Goal: Answer question/provide support

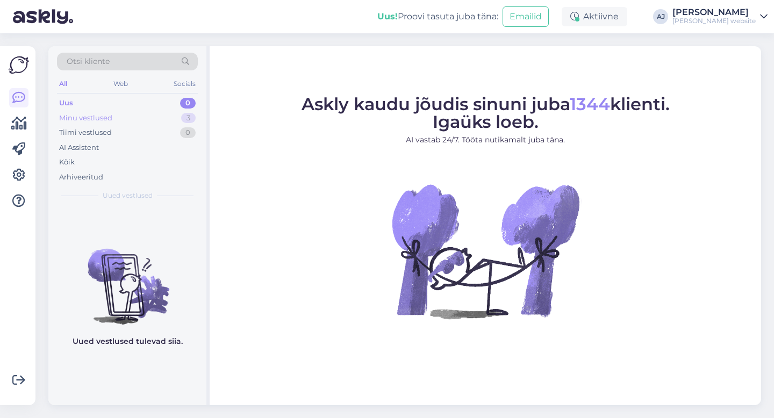
click at [88, 118] on div "Minu vestlused" at bounding box center [85, 118] width 53 height 11
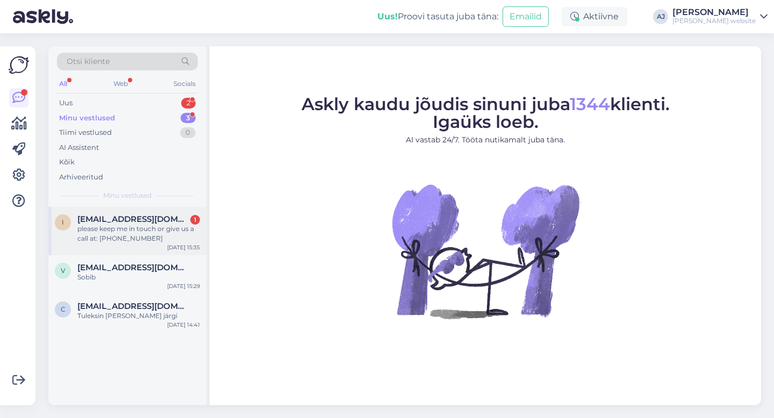
click at [140, 219] on span "[EMAIL_ADDRESS][DOMAIN_NAME]" at bounding box center [133, 219] width 112 height 10
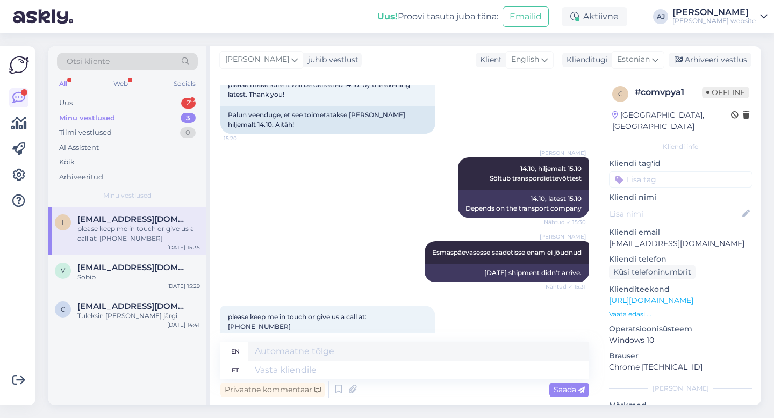
scroll to position [603, 0]
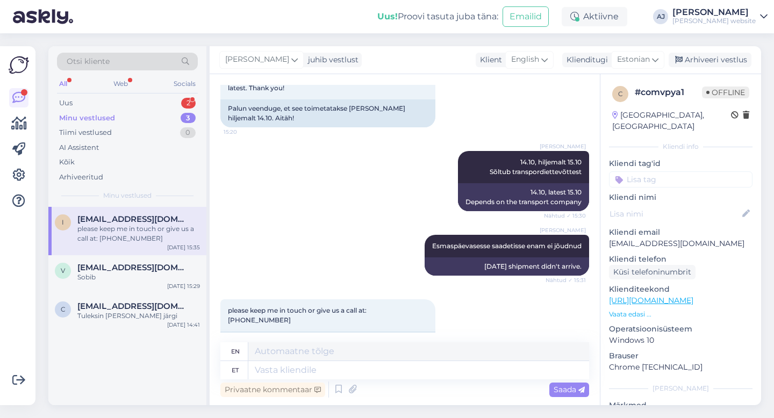
click at [92, 120] on div "Minu vestlused" at bounding box center [87, 118] width 56 height 11
click at [72, 104] on div "Uus" at bounding box center [65, 103] width 13 height 11
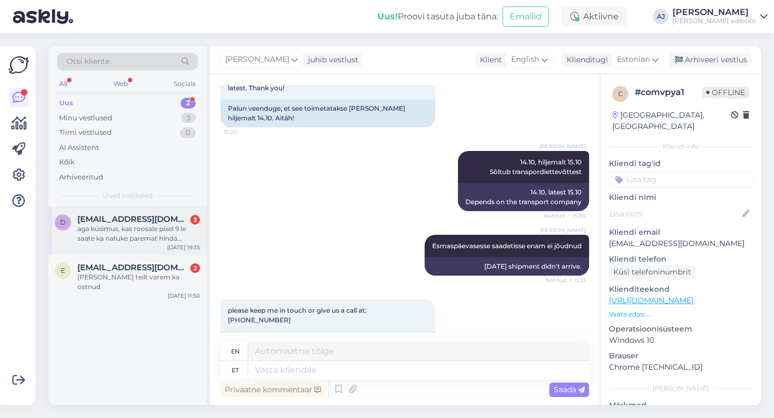
click at [110, 214] on span "[EMAIL_ADDRESS][DOMAIN_NAME]" at bounding box center [133, 219] width 112 height 10
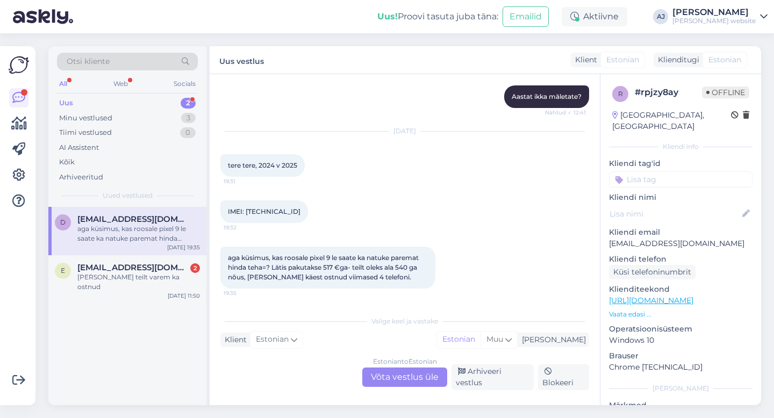
scroll to position [198, 0]
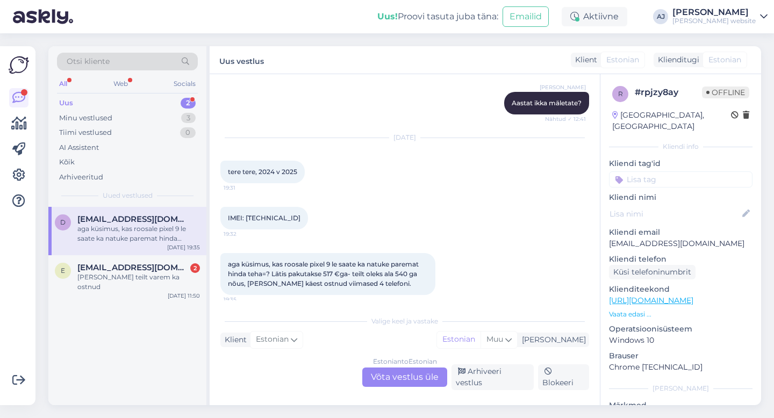
click at [268, 217] on span "IMEI: [TECHNICAL_ID]" at bounding box center [264, 218] width 73 height 8
copy div "353154436977688 19:32"
click at [393, 384] on div "Estonian to Estonian Võta vestlus üle" at bounding box center [404, 376] width 85 height 19
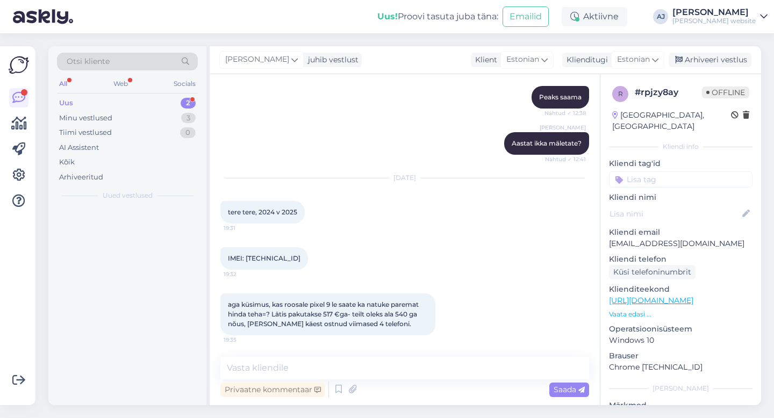
scroll to position [158, 0]
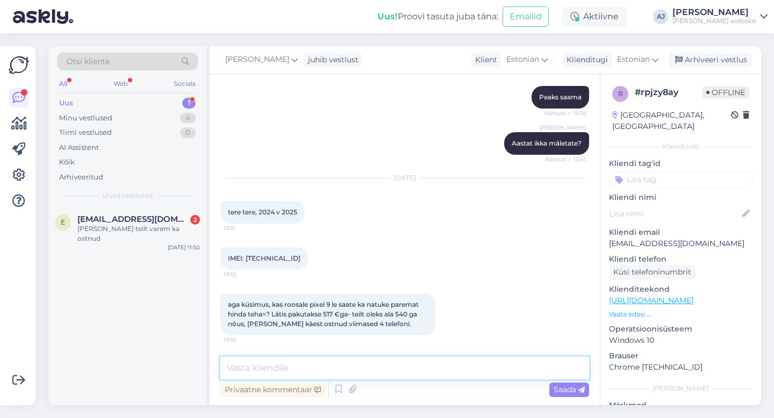
click at [258, 362] on textarea at bounding box center [404, 368] width 369 height 23
type textarea "Telefon ostetud [DATE]"
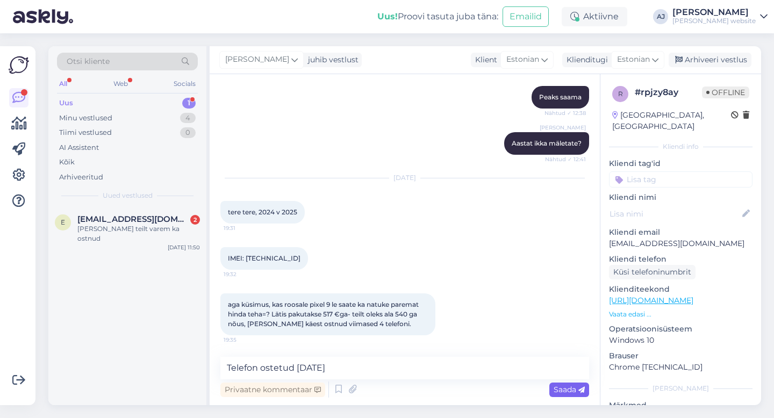
click at [570, 388] on span "Saada" at bounding box center [568, 390] width 31 height 10
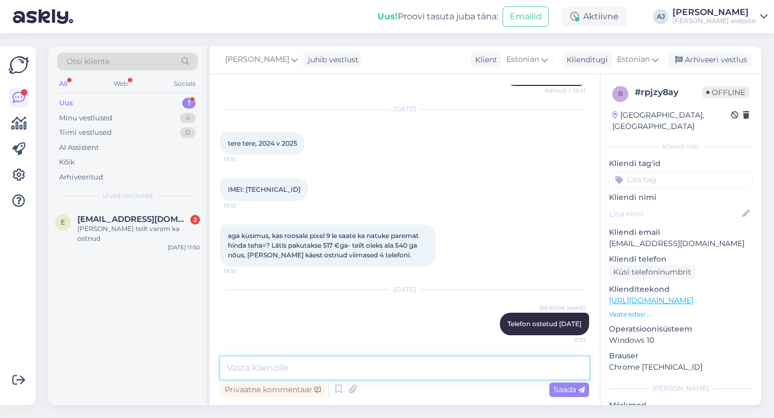
drag, startPoint x: 391, startPoint y: 254, endPoint x: 276, endPoint y: 364, distance: 159.2
click at [276, 364] on textarea at bounding box center [404, 368] width 369 height 23
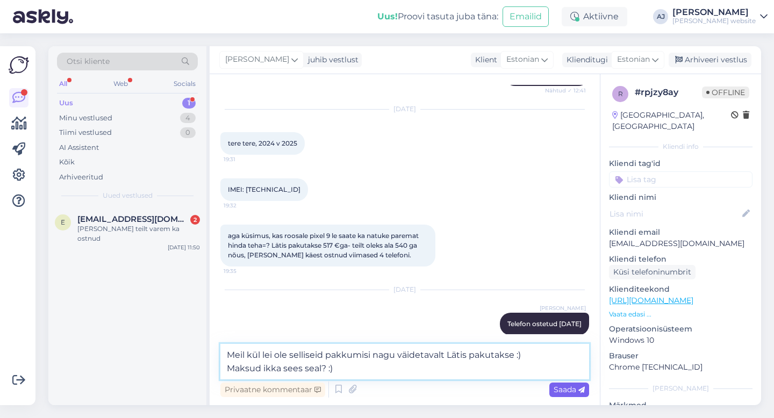
type textarea "Meil kül lei ole selliseid pakkumisi nagu väidetavalt Lätis pakutakse :) Maksud…"
click at [565, 391] on span "Saada" at bounding box center [568, 390] width 31 height 10
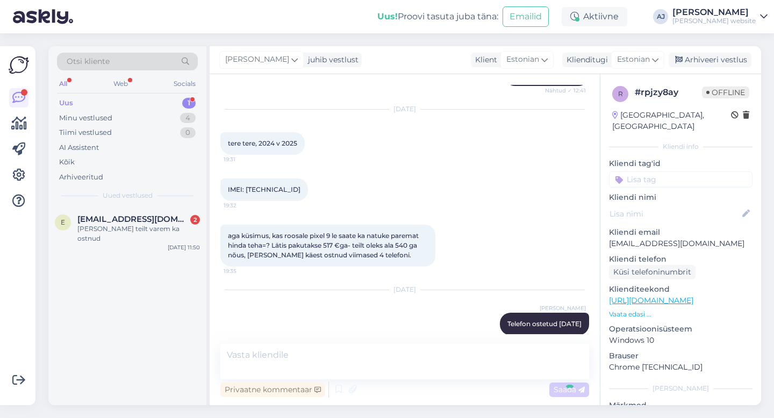
scroll to position [292, 0]
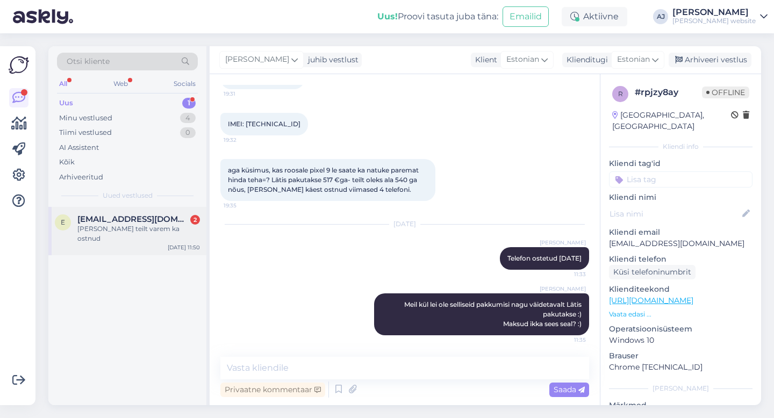
click at [116, 227] on div "[PERSON_NAME] teilt varem ka ostnud" at bounding box center [138, 233] width 122 height 19
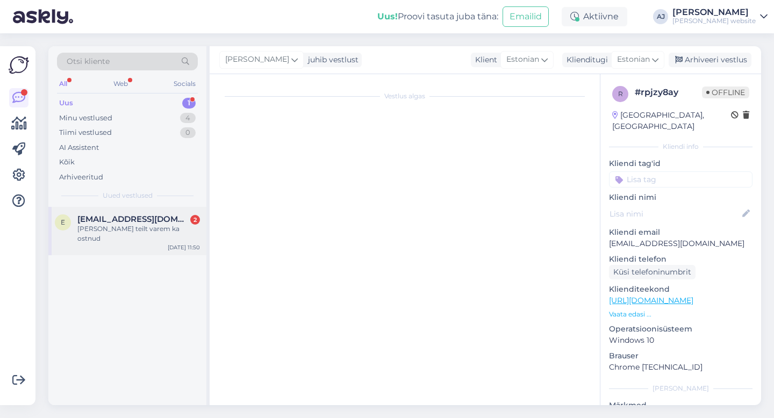
scroll to position [116, 0]
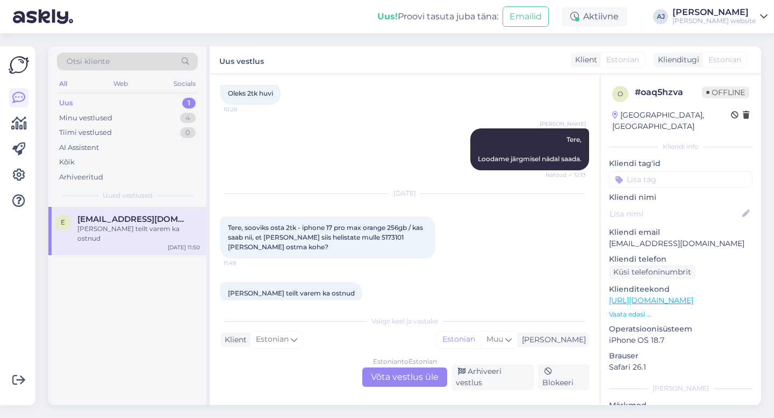
click at [398, 380] on div "Estonian to Estonian Võta vestlus üle" at bounding box center [404, 376] width 85 height 19
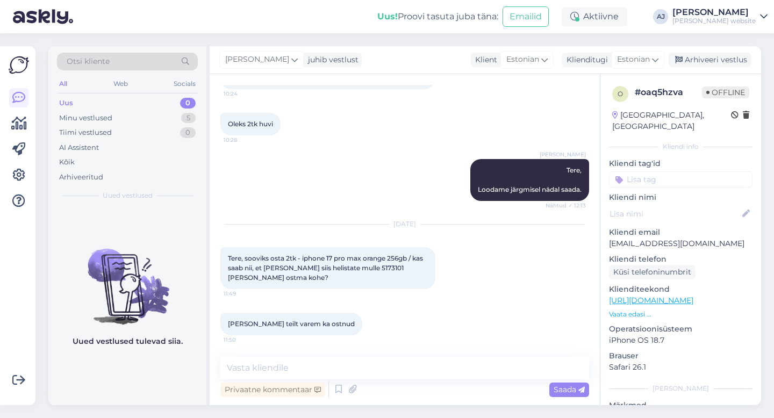
scroll to position [75, 0]
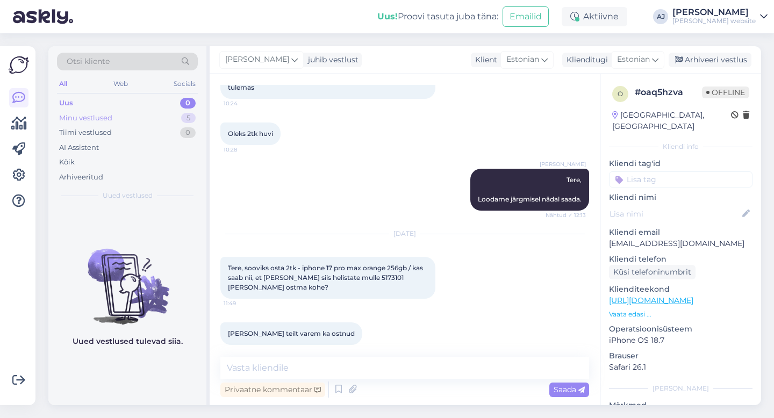
click at [93, 116] on div "Minu vestlused" at bounding box center [85, 118] width 53 height 11
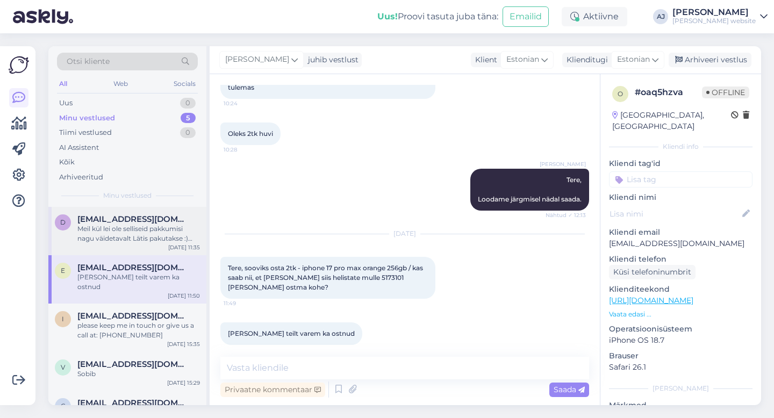
click at [121, 221] on span "[EMAIL_ADDRESS][DOMAIN_NAME]" at bounding box center [133, 219] width 112 height 10
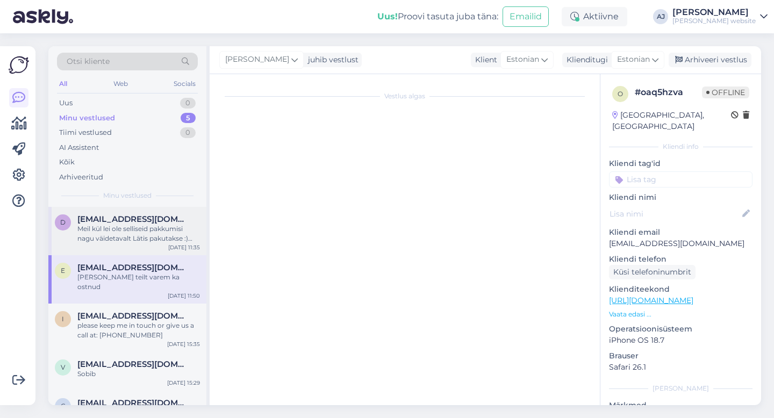
scroll to position [292, 0]
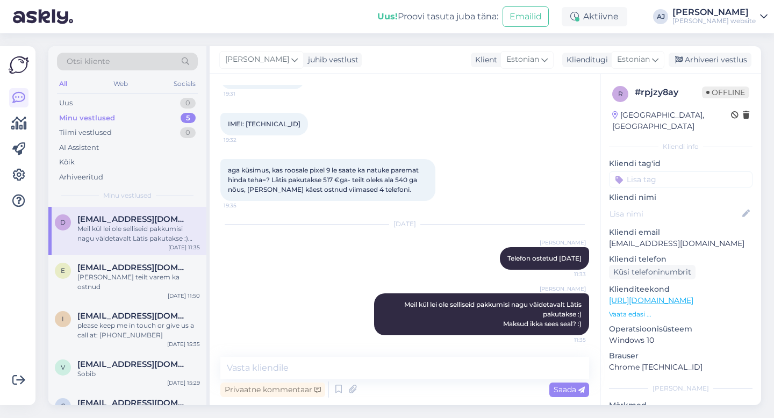
click at [87, 119] on div "Minu vestlused" at bounding box center [87, 118] width 56 height 11
click at [115, 222] on span "[EMAIL_ADDRESS][DOMAIN_NAME]" at bounding box center [133, 219] width 112 height 10
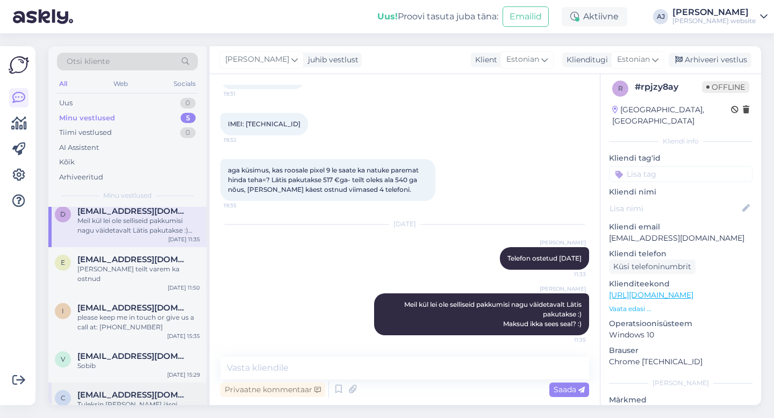
scroll to position [15, 0]
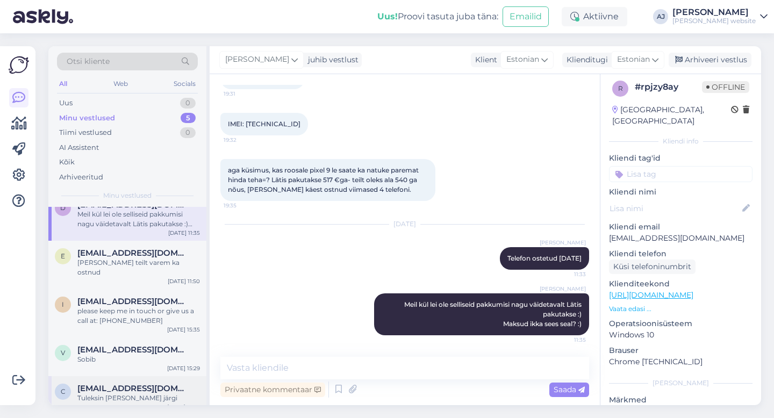
click at [116, 384] on span "[EMAIL_ADDRESS][DOMAIN_NAME]" at bounding box center [133, 389] width 112 height 10
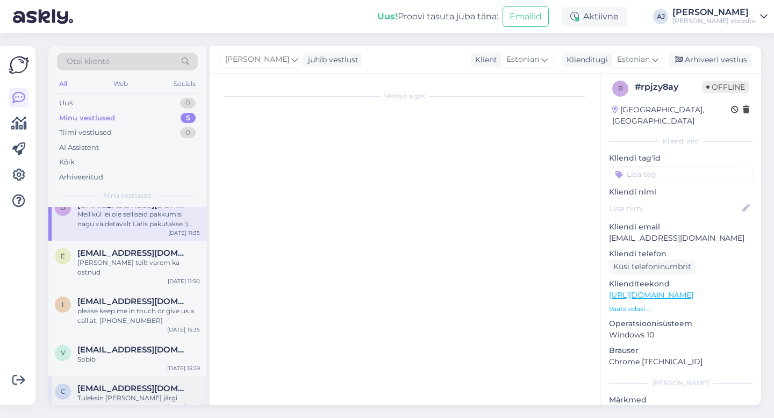
scroll to position [155, 0]
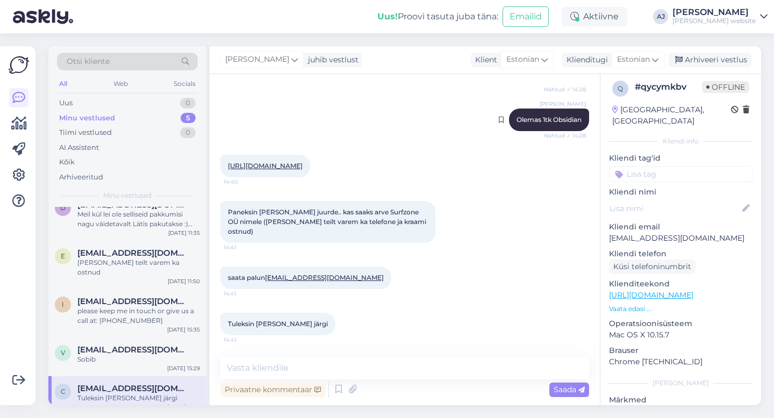
drag, startPoint x: 715, startPoint y: 59, endPoint x: 572, endPoint y: 121, distance: 155.7
click at [715, 59] on div "Arhiveeri vestlus" at bounding box center [709, 60] width 83 height 15
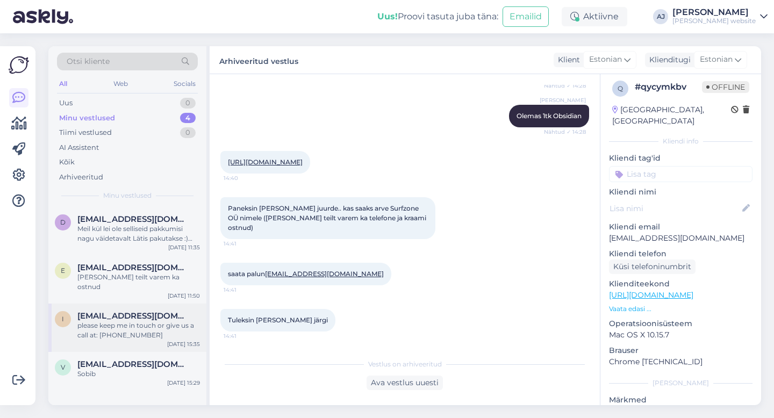
scroll to position [0, 0]
click at [93, 359] on span "[EMAIL_ADDRESS][DOMAIN_NAME]" at bounding box center [133, 364] width 112 height 10
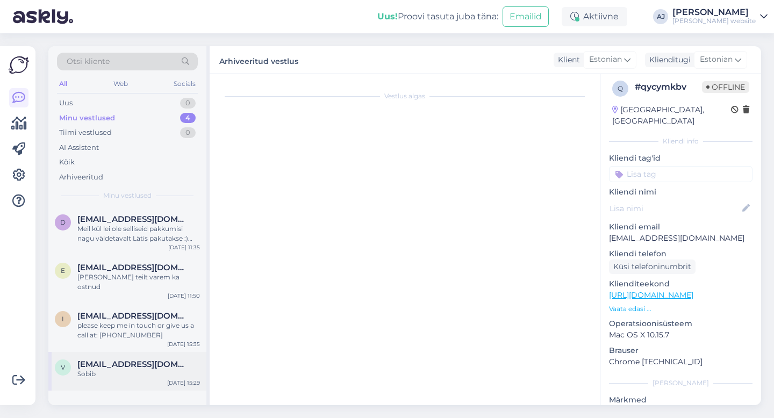
scroll to position [432, 0]
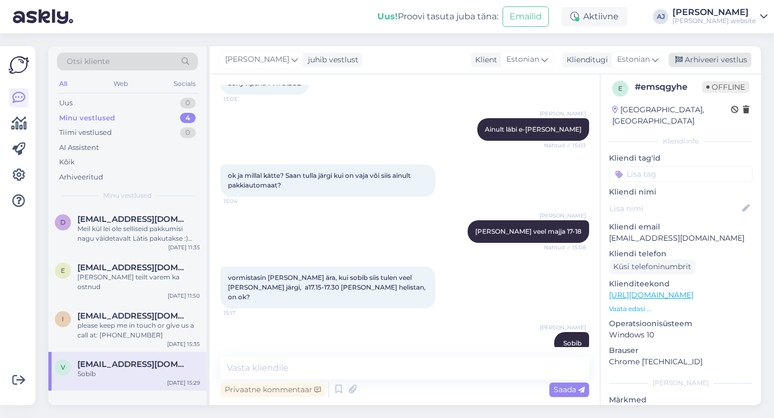
click at [694, 62] on div "Arhiveeri vestlus" at bounding box center [709, 60] width 83 height 15
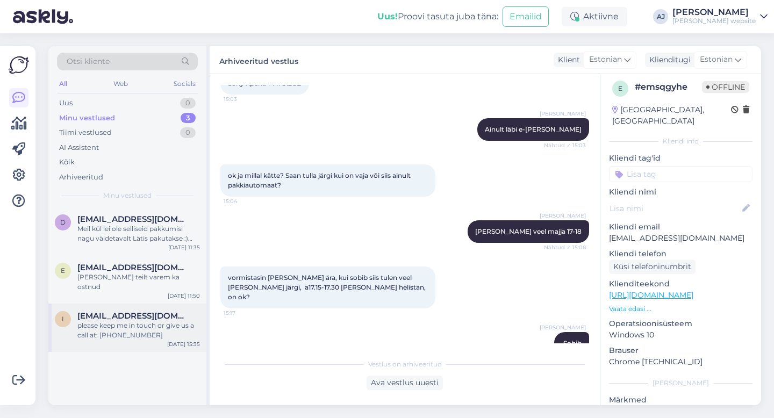
click at [94, 321] on div "please keep me in touch or give us a call at: [PHONE_NUMBER]" at bounding box center [138, 330] width 122 height 19
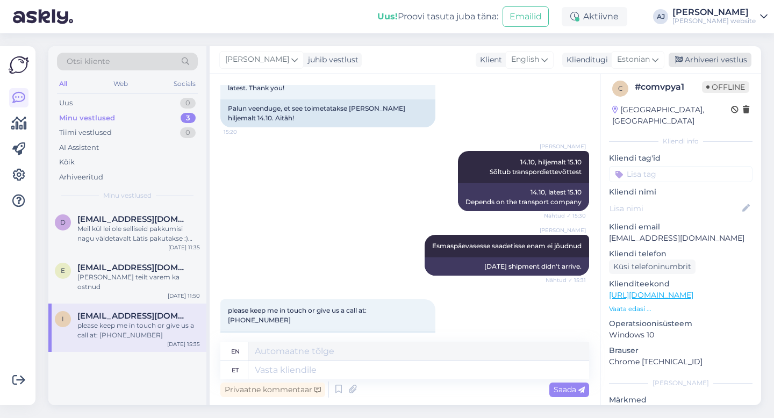
click at [713, 58] on div "Arhiveeri vestlus" at bounding box center [709, 60] width 83 height 15
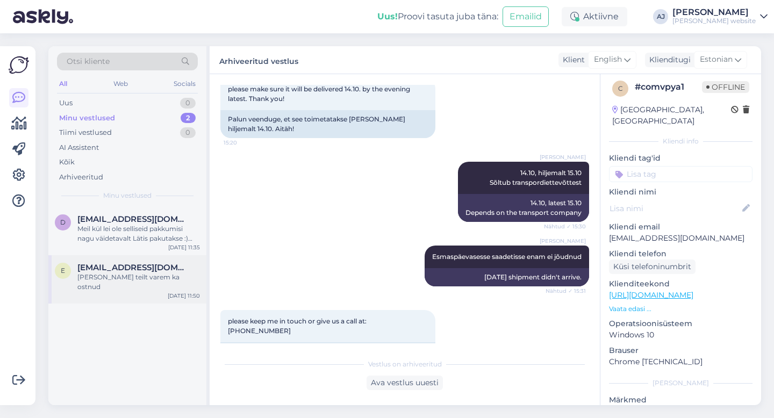
click at [115, 267] on span "[EMAIL_ADDRESS][DOMAIN_NAME]" at bounding box center [133, 268] width 112 height 10
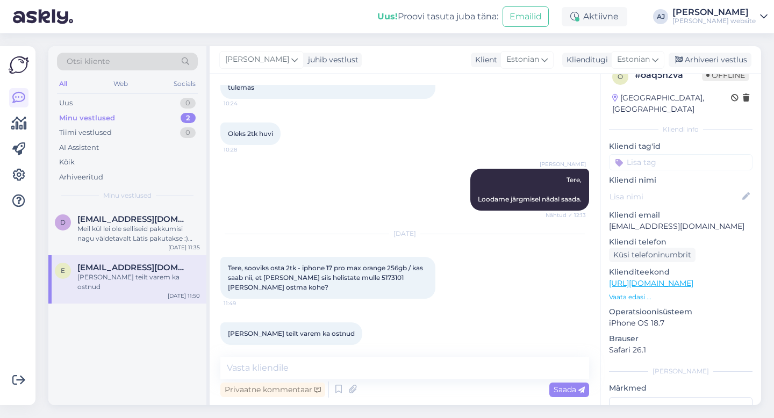
scroll to position [18, 0]
click at [711, 63] on div "Arhiveeri vestlus" at bounding box center [709, 60] width 83 height 15
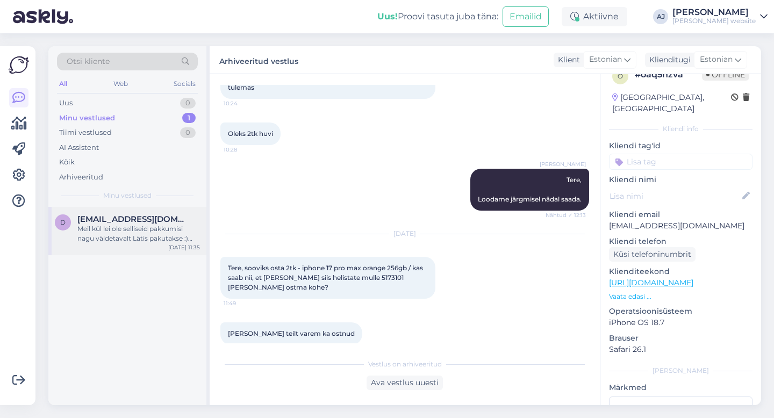
click at [113, 229] on div "Meil kül lei ole selliseid pakkumisi nagu väidetavalt Lätis pakutakse :) Maksud…" at bounding box center [138, 233] width 122 height 19
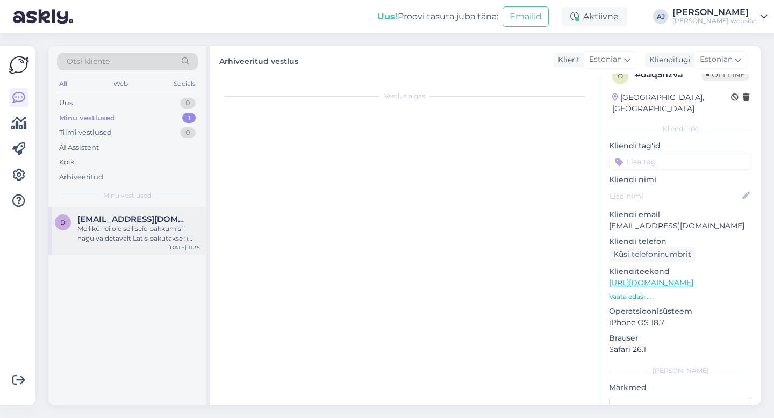
scroll to position [292, 0]
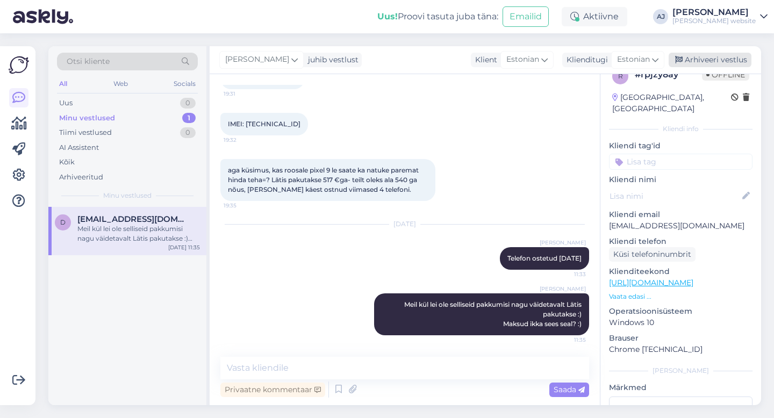
click at [698, 61] on div "Arhiveeri vestlus" at bounding box center [709, 60] width 83 height 15
